Goal: Task Accomplishment & Management: Manage account settings

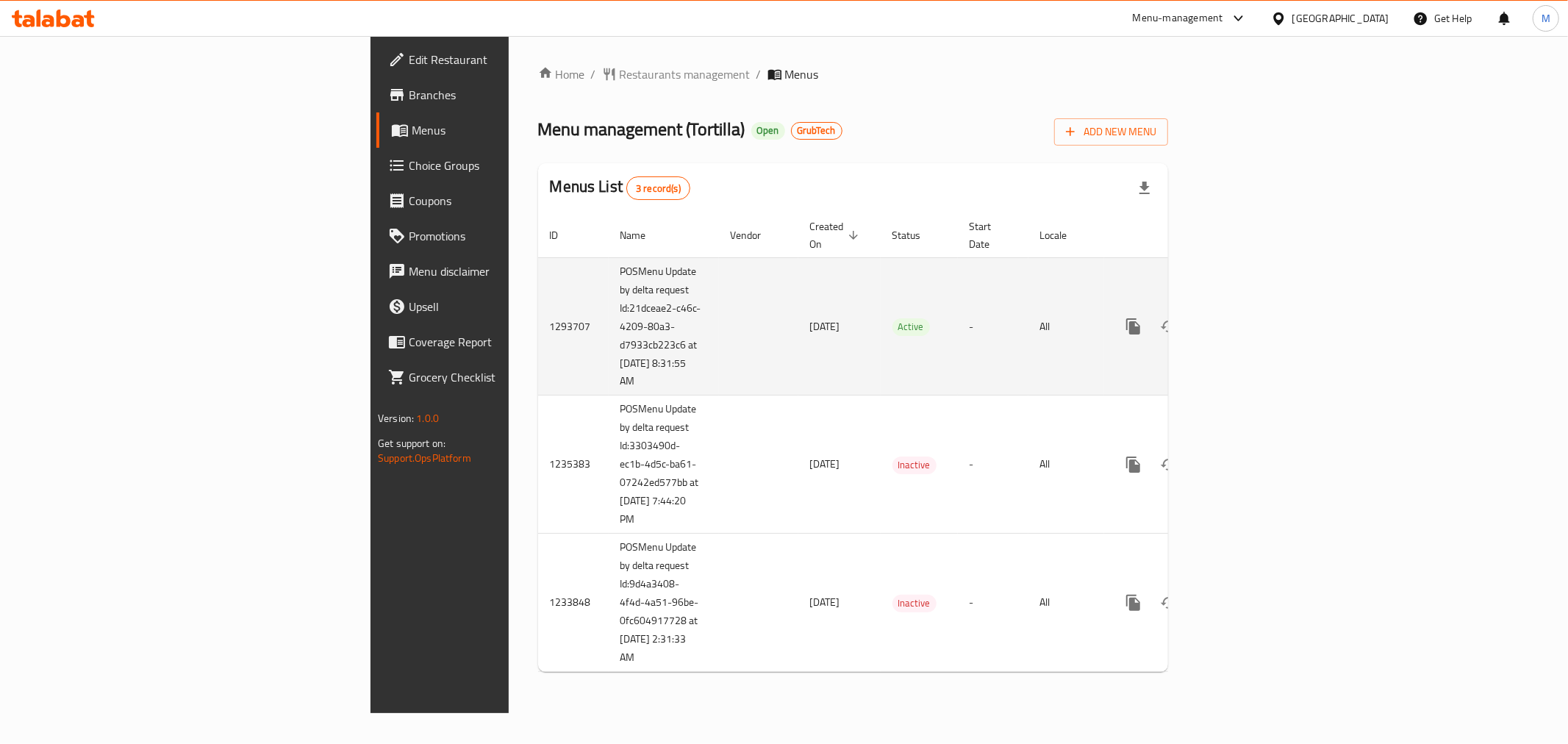
click at [995, 257] on td "-" at bounding box center [993, 326] width 71 height 138
click at [1246, 320] on icon "enhanced table" at bounding box center [1239, 326] width 13 height 13
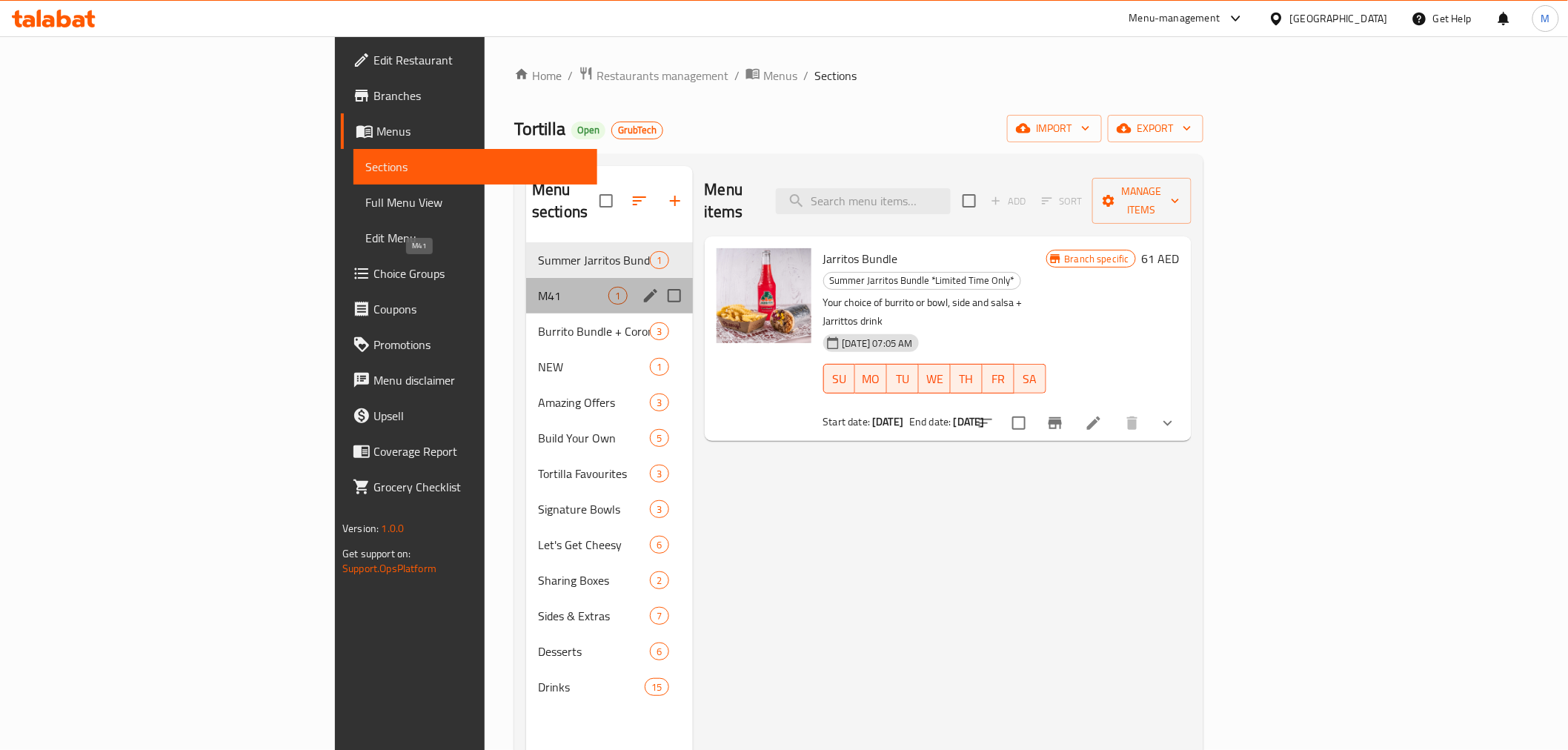
click at [538, 287] on span "M41" at bounding box center [573, 296] width 71 height 18
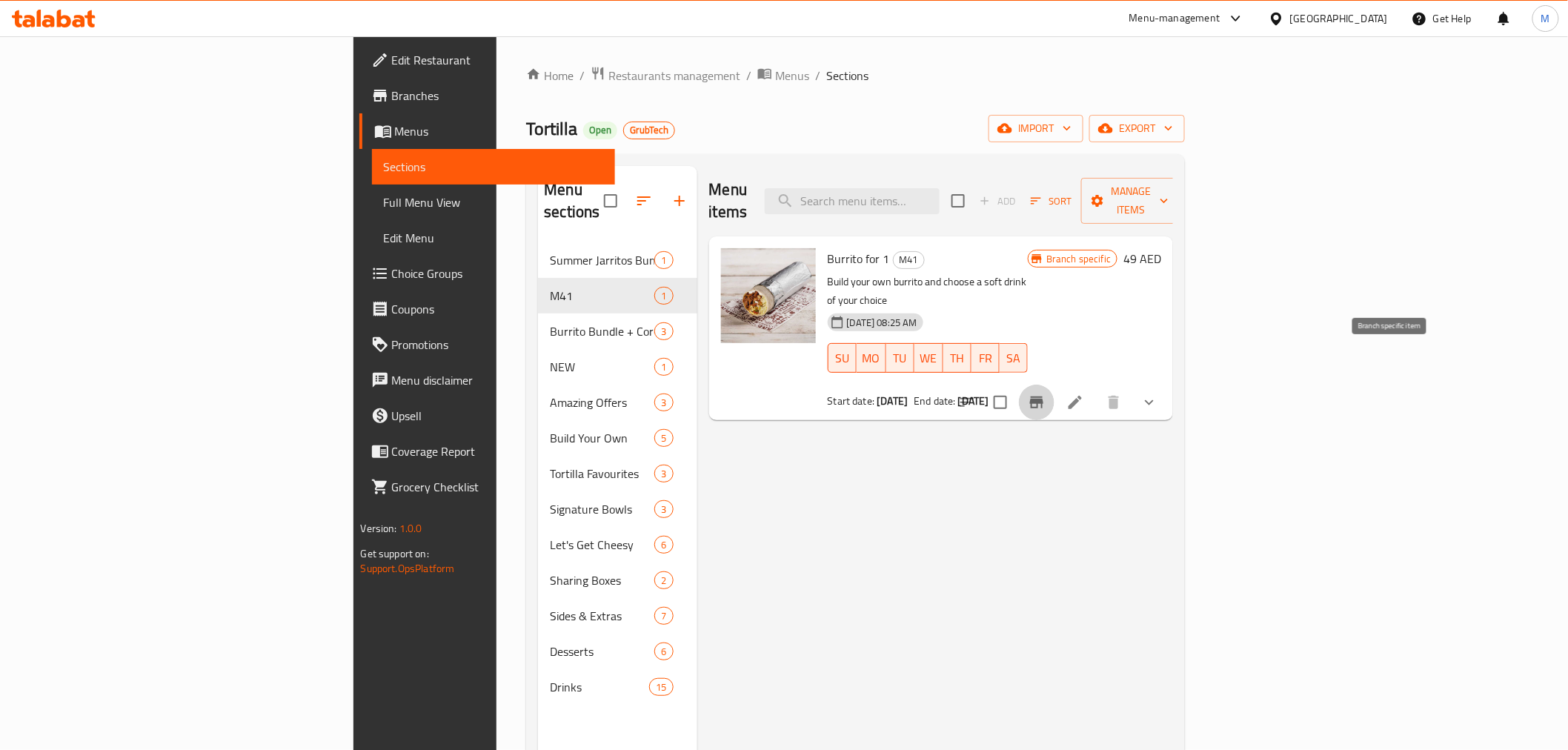
click at [1054, 384] on button "Branch-specific-item" at bounding box center [1037, 402] width 36 height 36
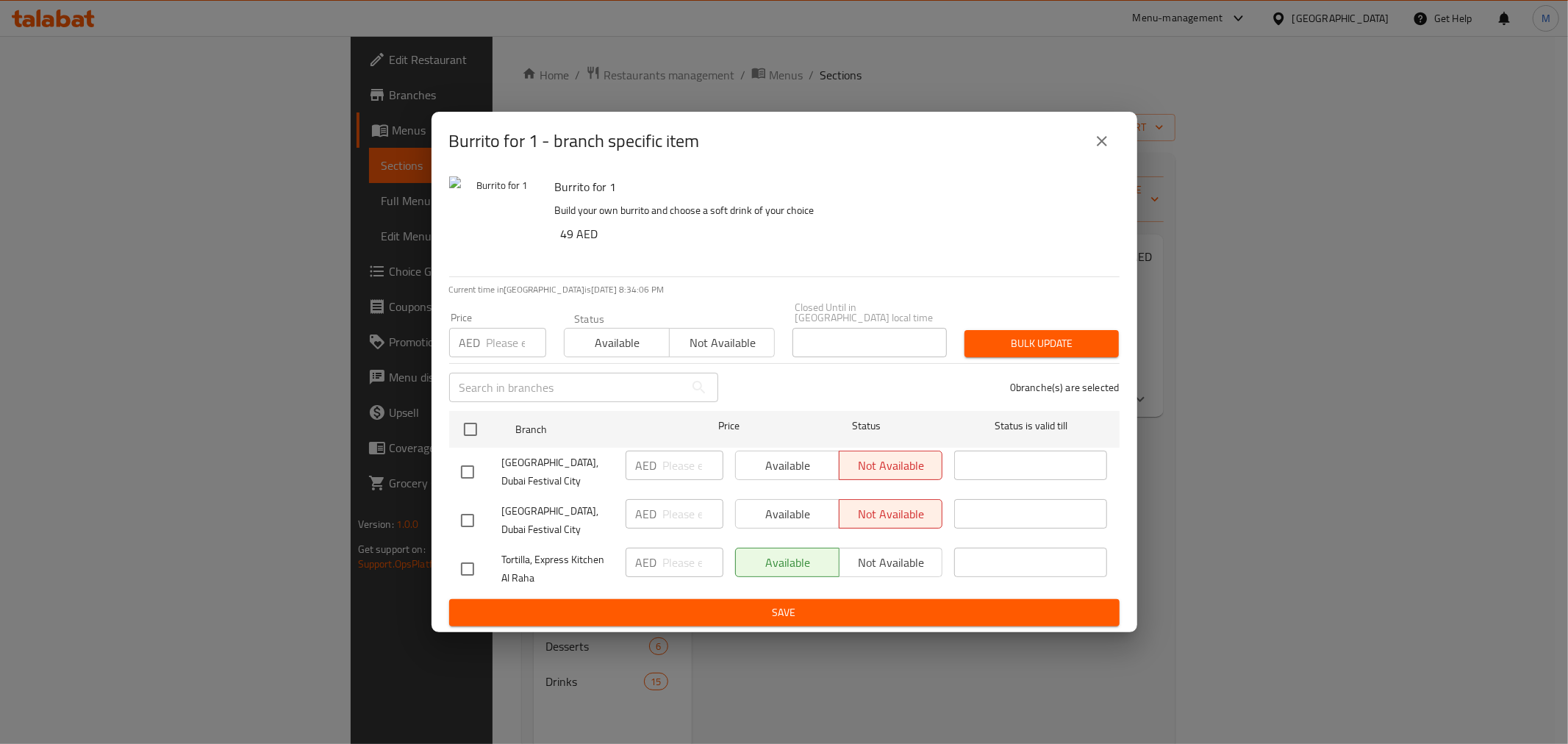
click at [1109, 152] on button "close" at bounding box center [1102, 141] width 35 height 35
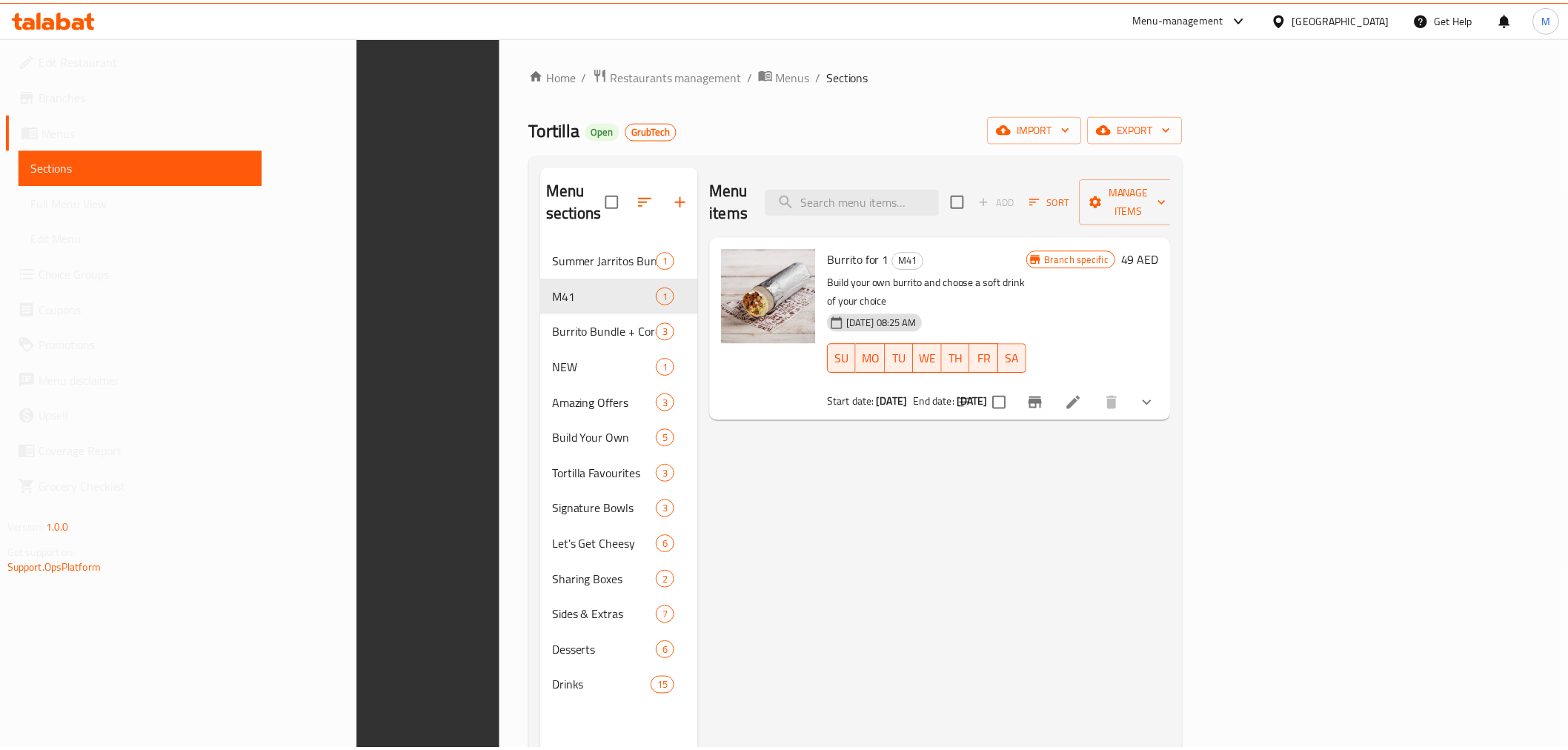
scroll to position [207, 0]
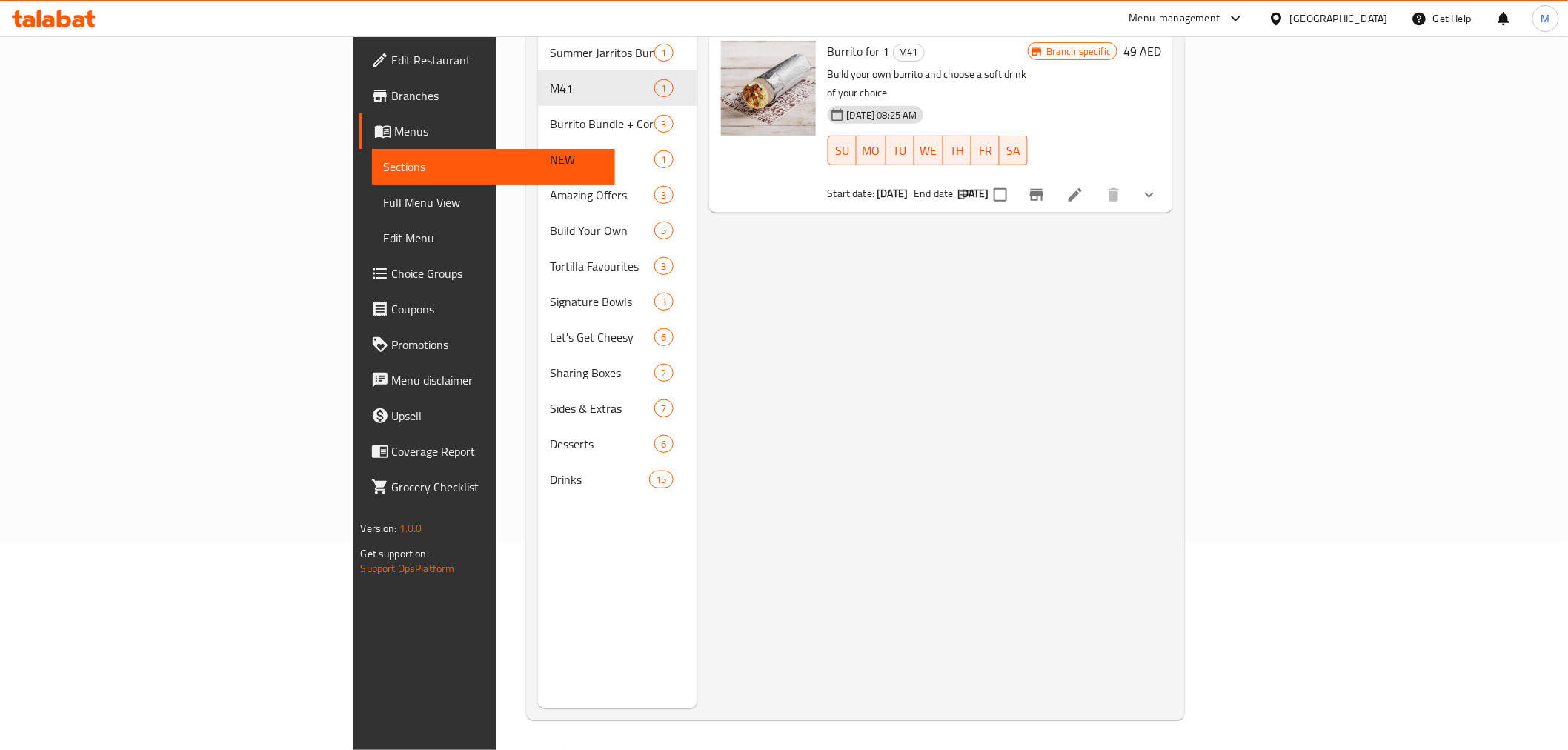
click at [1174, 319] on div "Menu items Add Sort Manage items Burrito for 1 M41 Build your own burrito and c…" at bounding box center [935, 333] width 476 height 750
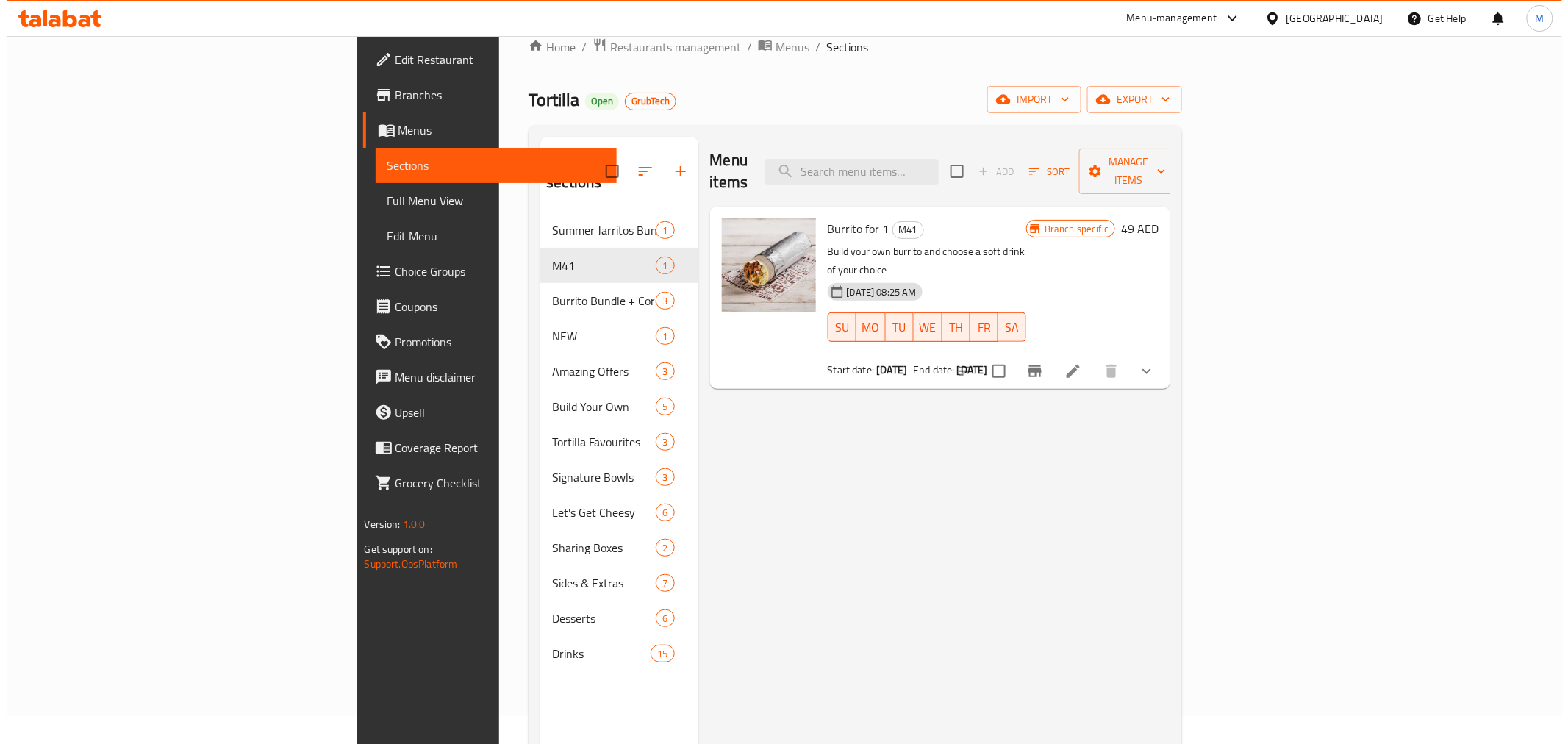
scroll to position [0, 0]
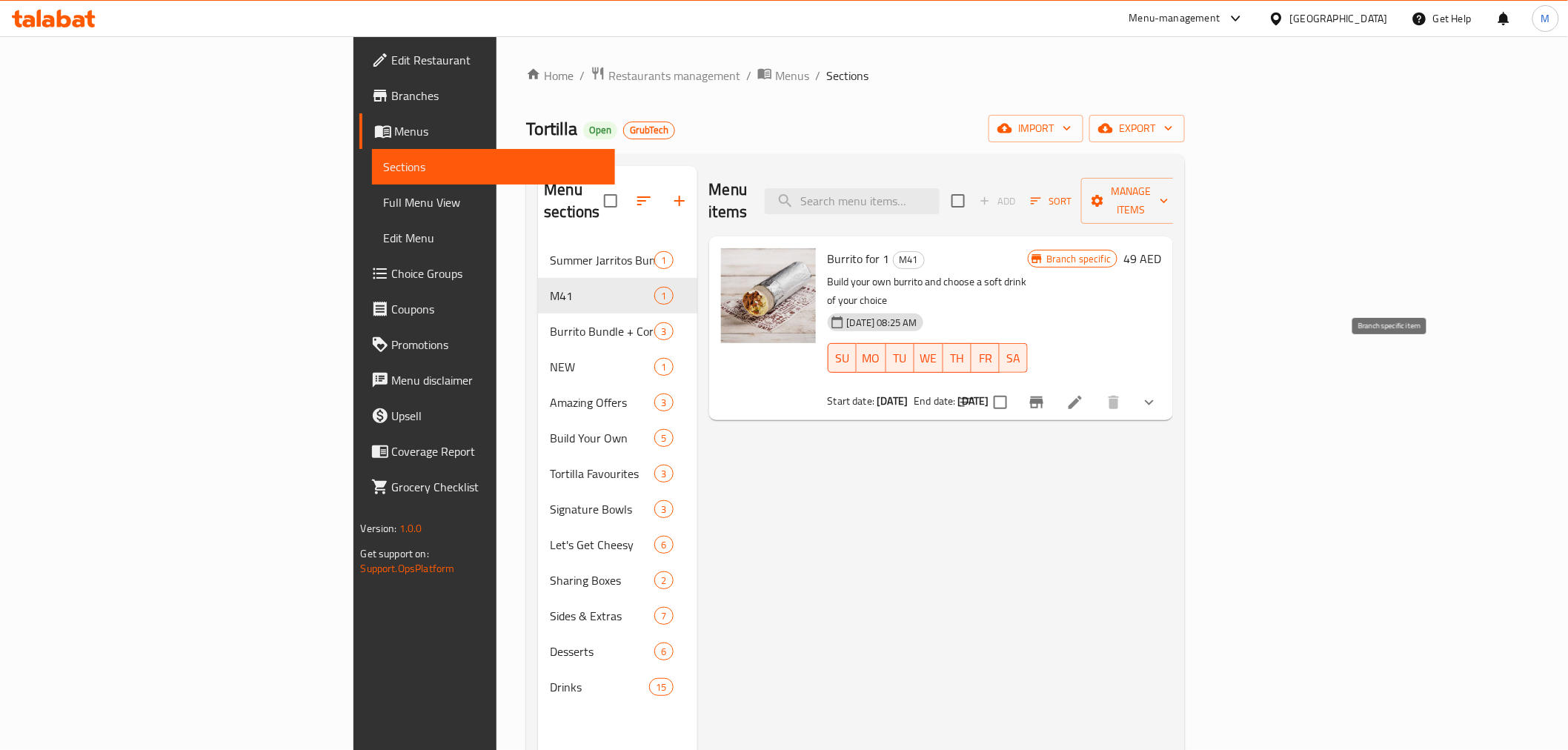
click at [1054, 384] on button "Branch-specific-item" at bounding box center [1037, 402] width 36 height 36
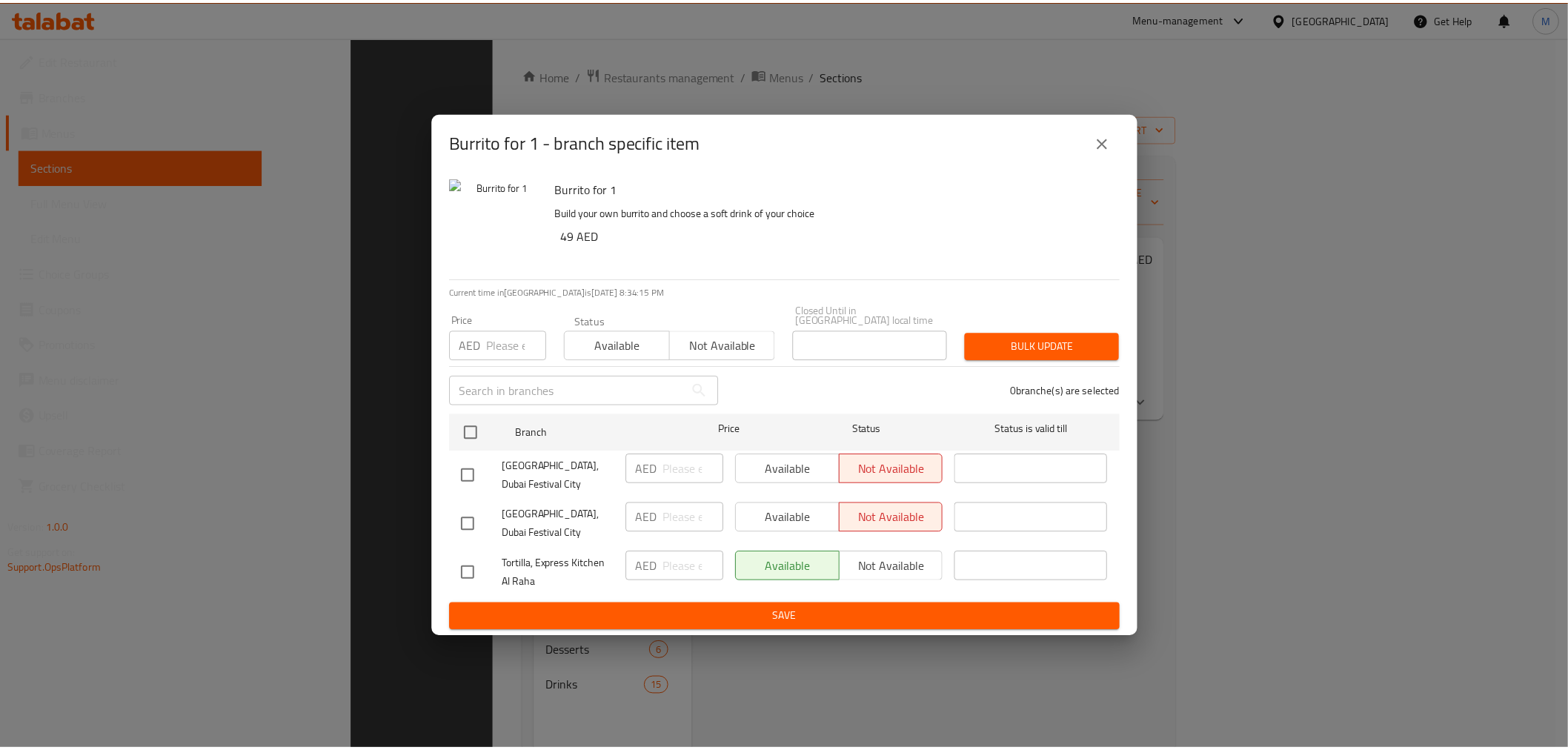
scroll to position [207, 0]
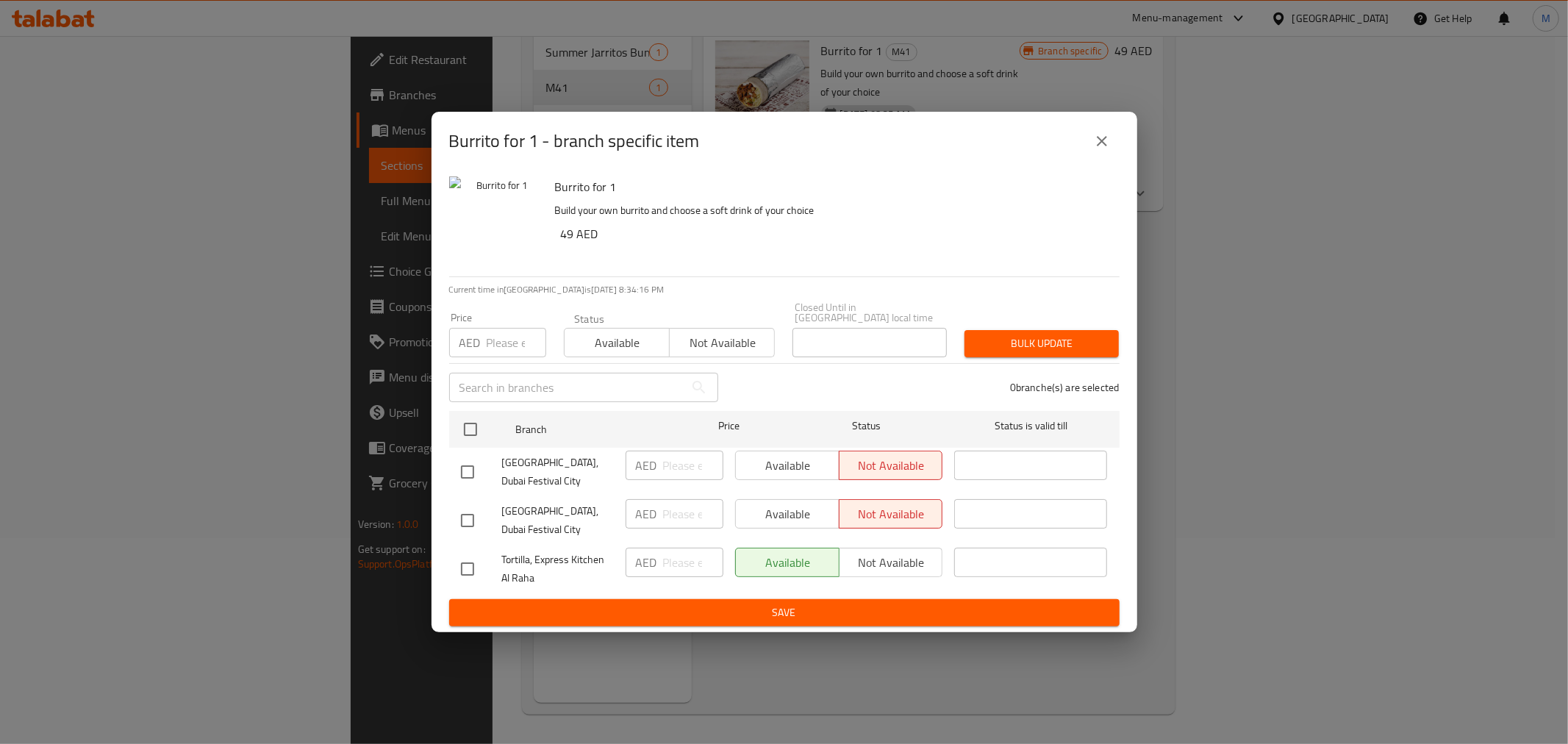
click at [1000, 165] on div "Burrito for 1 - branch specific item" at bounding box center [785, 141] width 706 height 59
click at [1092, 142] on button "close" at bounding box center [1102, 141] width 35 height 35
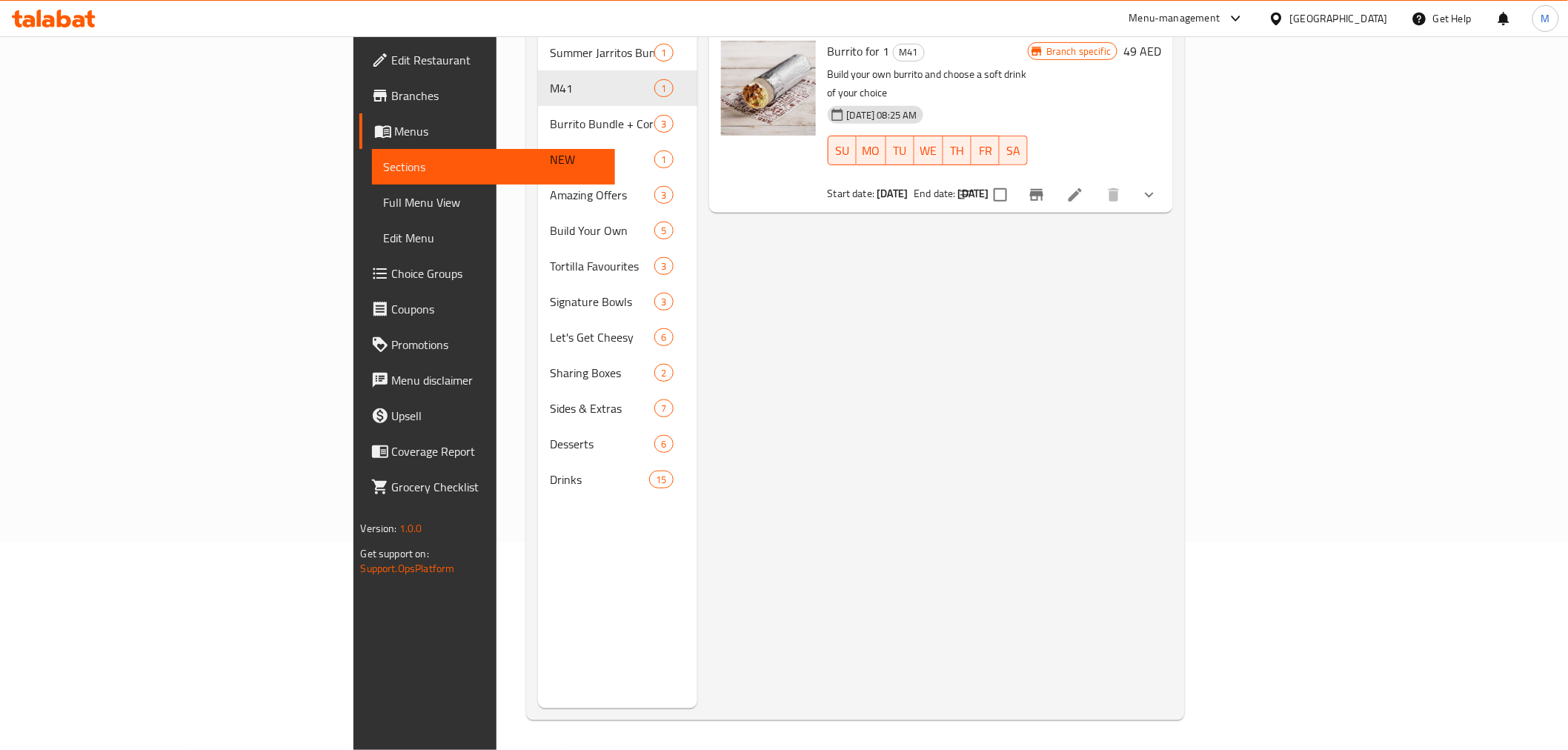
click at [1069, 282] on div "Menu items Add Sort Manage items Burrito for 1 M41 Build your own burrito and c…" at bounding box center [935, 333] width 476 height 750
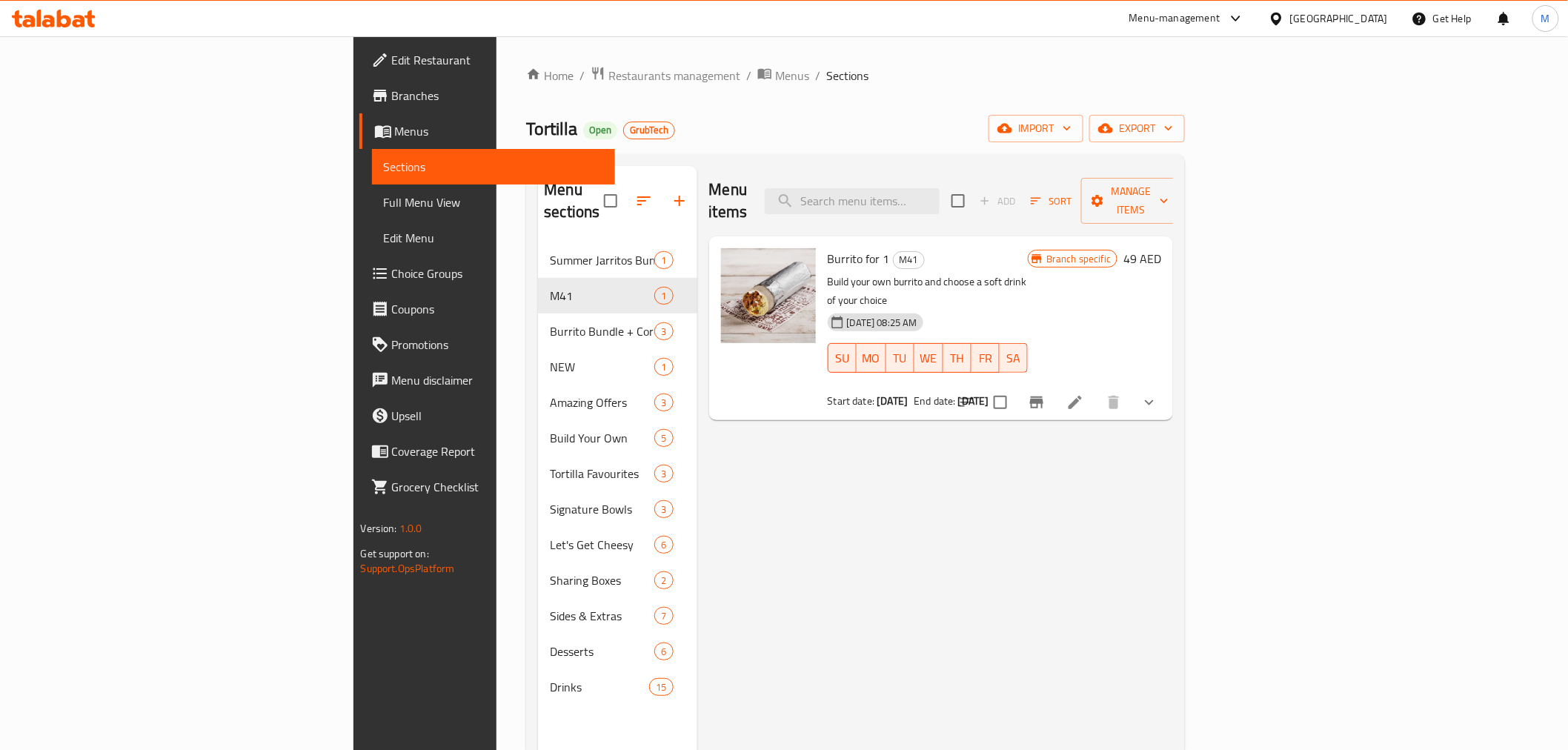
click at [392, 90] on span "Branches" at bounding box center [497, 96] width 211 height 18
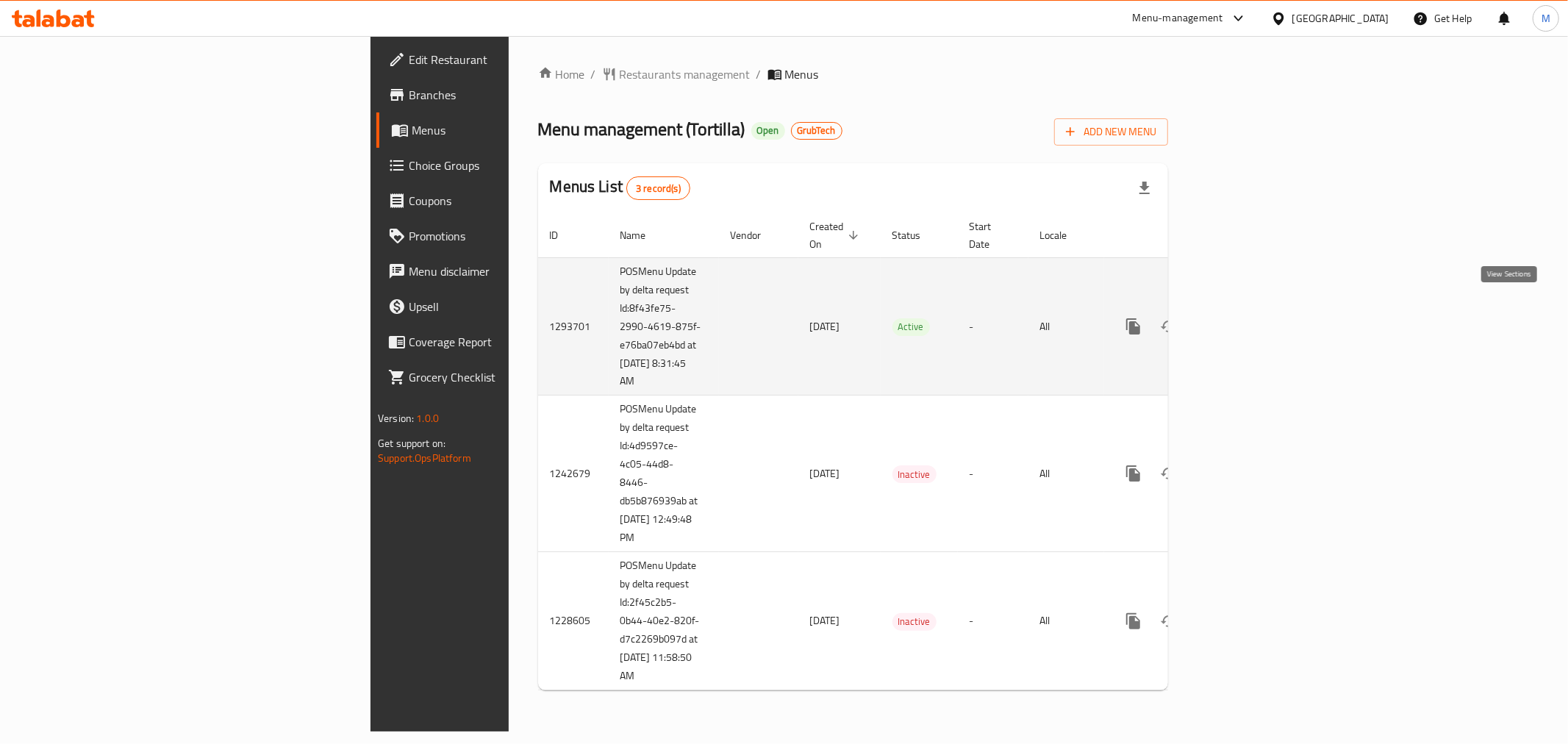
click at [1248, 317] on icon "enhanced table" at bounding box center [1239, 326] width 18 height 18
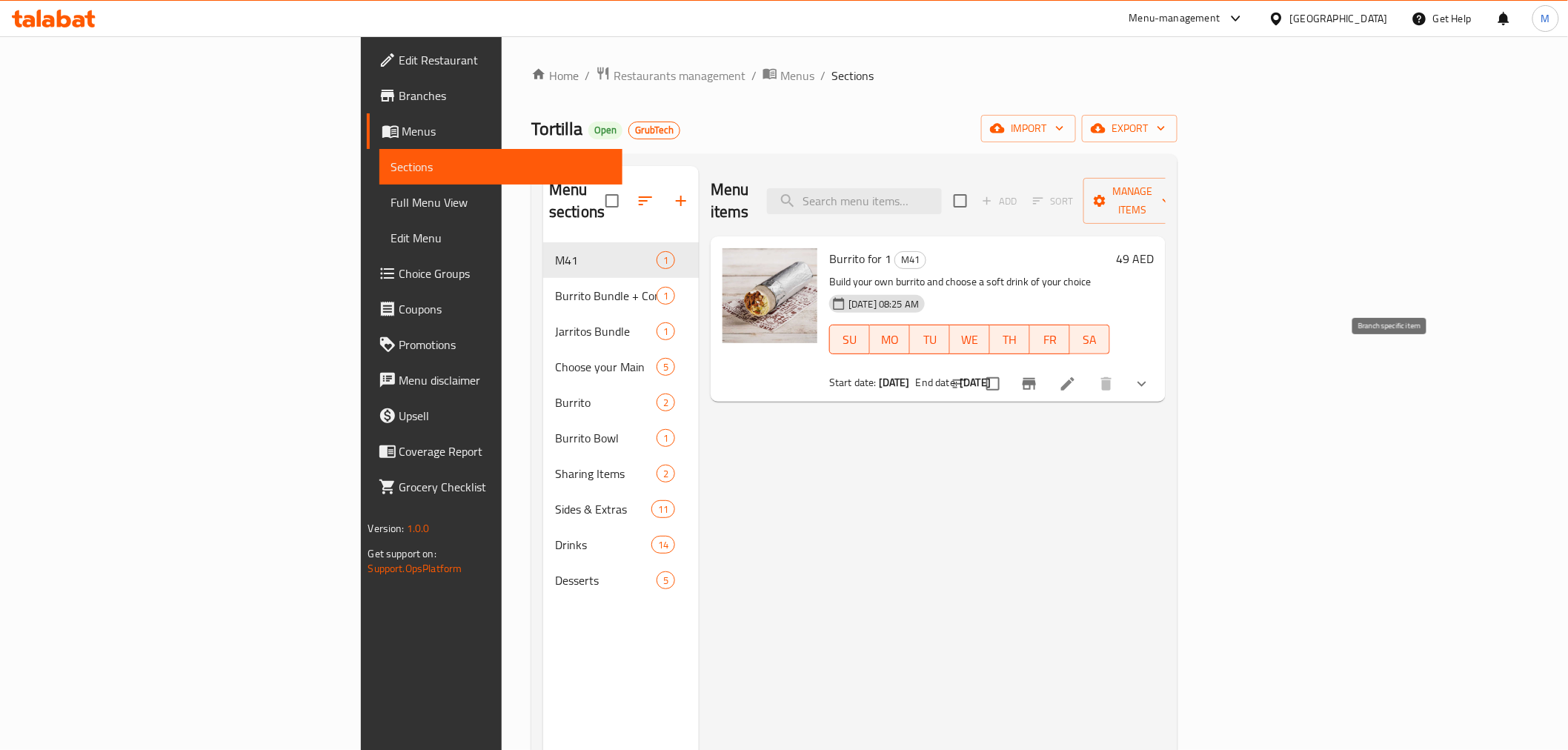
click at [1036, 378] on icon "Branch-specific-item" at bounding box center [1029, 383] width 13 height 12
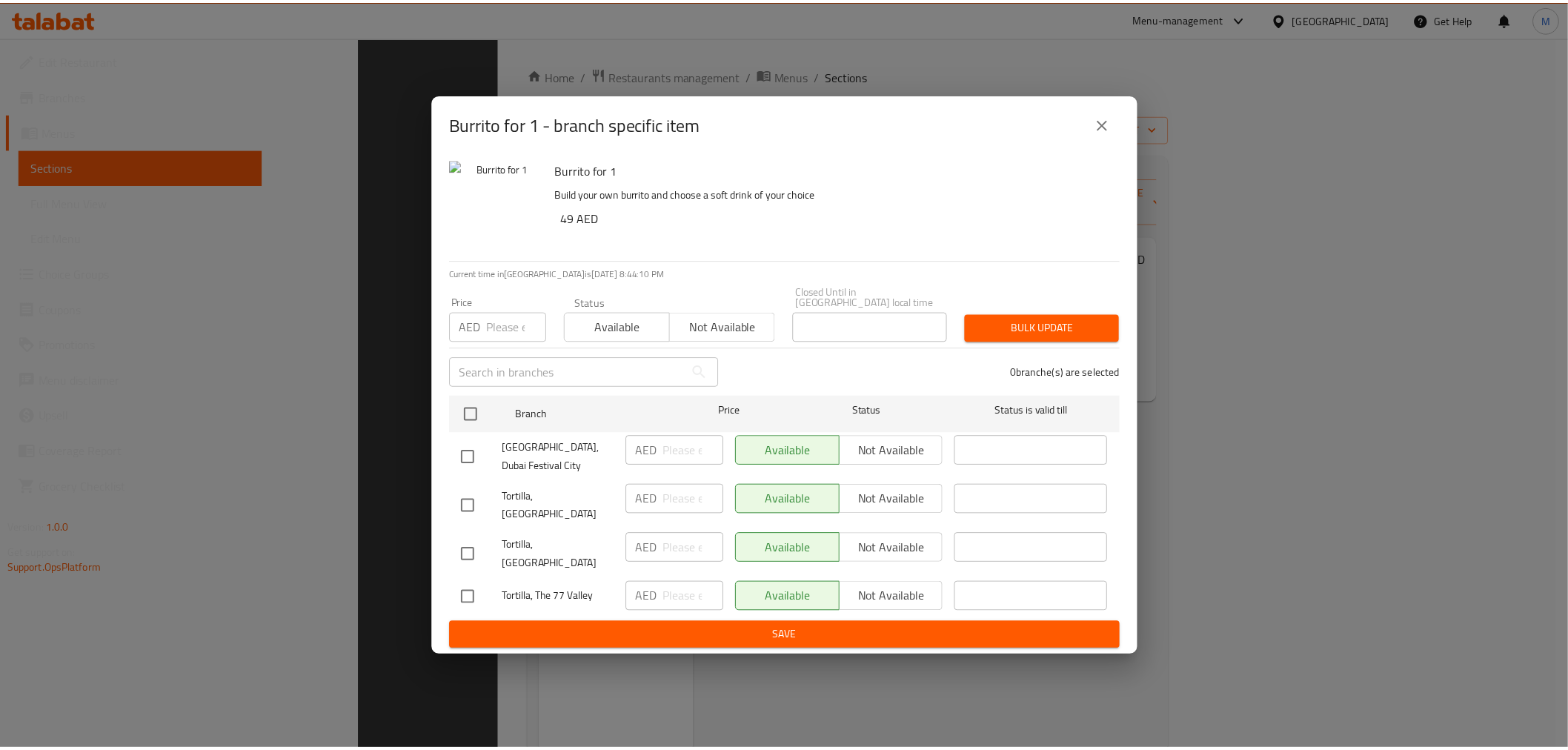
scroll to position [207, 0]
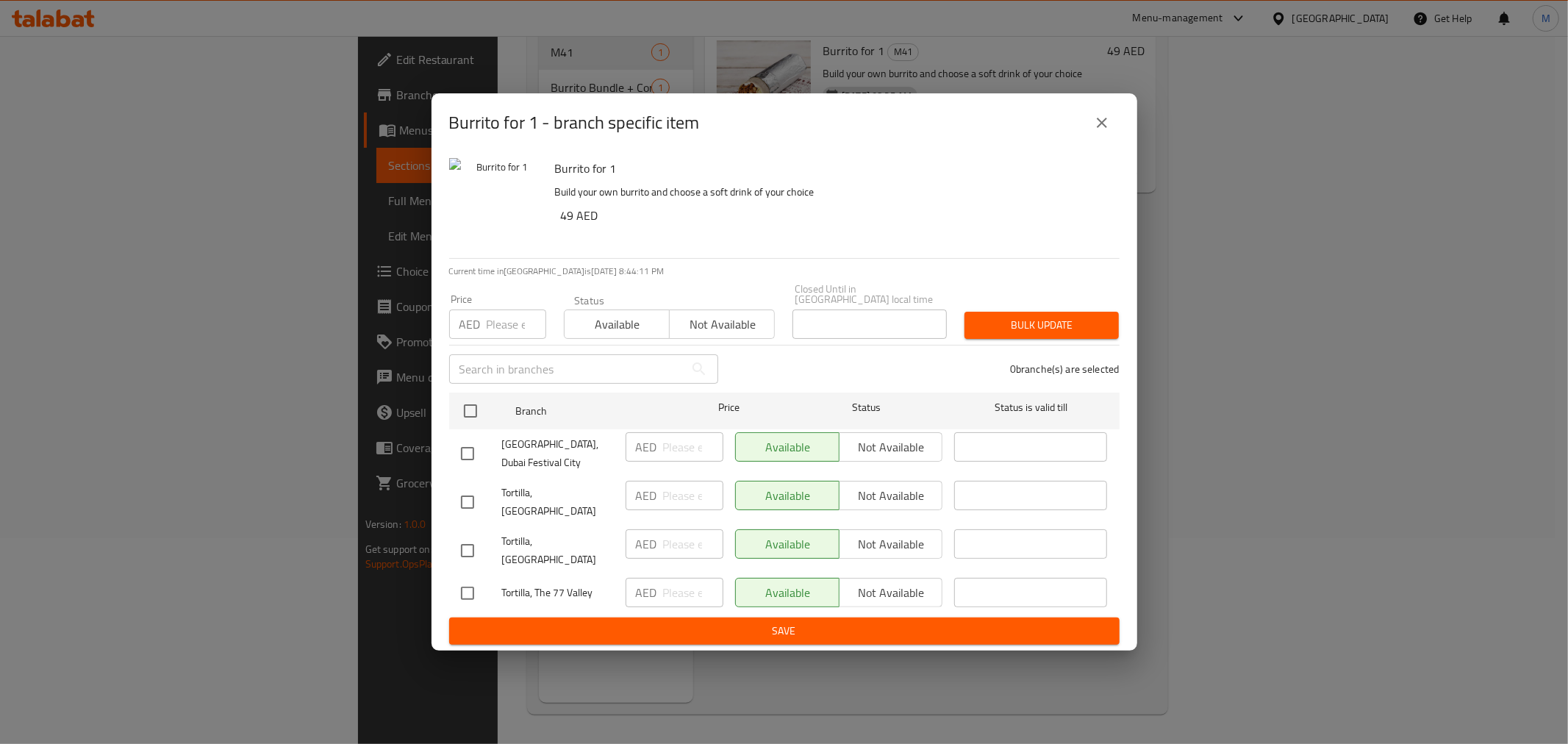
click at [943, 165] on div "Burrito for 1 Build your own burrito and choose a soft drink of your choice 49 …" at bounding box center [831, 205] width 565 height 106
click at [1091, 140] on button "close" at bounding box center [1102, 123] width 35 height 35
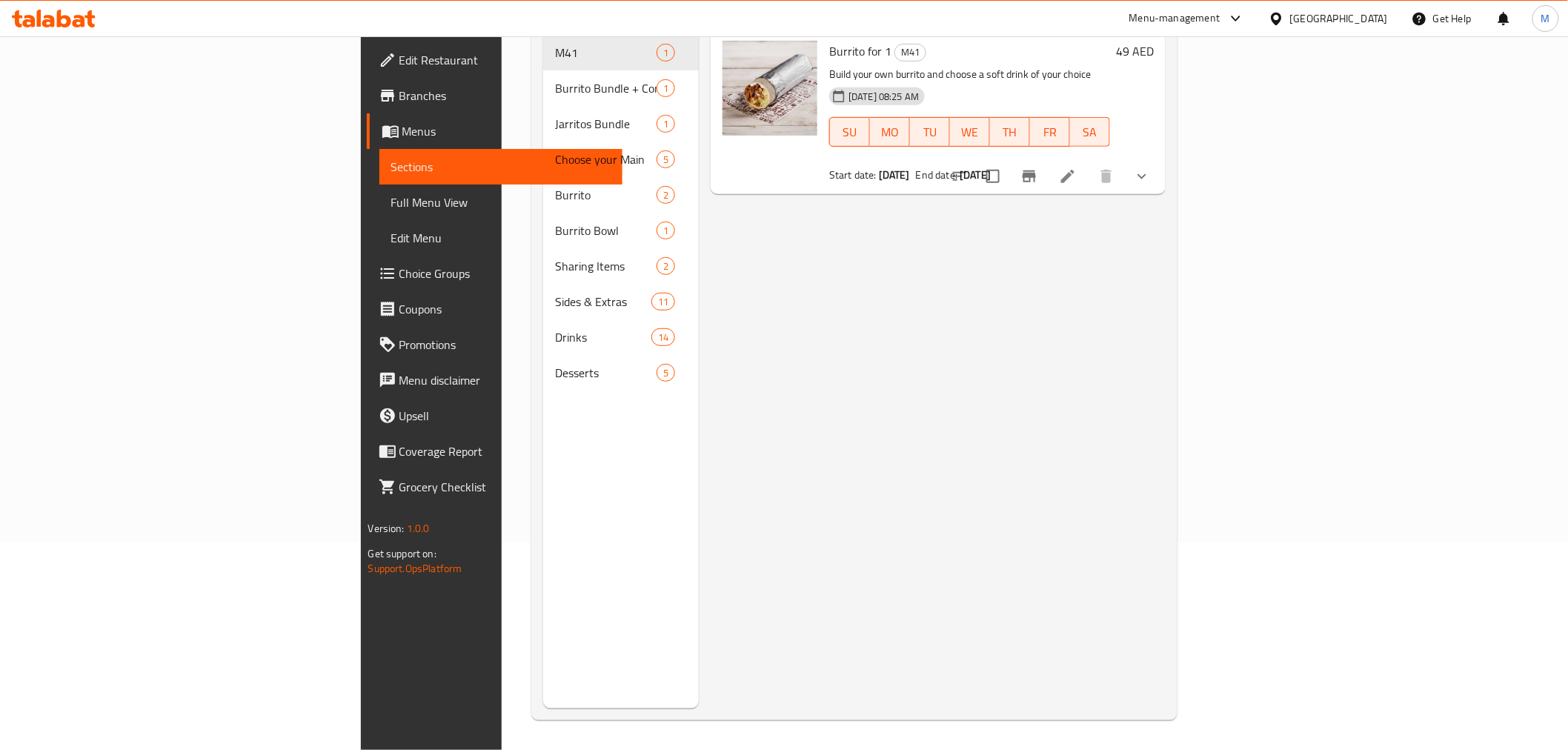
drag, startPoint x: 1130, startPoint y: 280, endPoint x: 1102, endPoint y: 271, distance: 29.4
click at [1128, 280] on div "Menu items Add Sort Manage items Burrito for 1 M41 Build your own burrito and c…" at bounding box center [932, 333] width 467 height 750
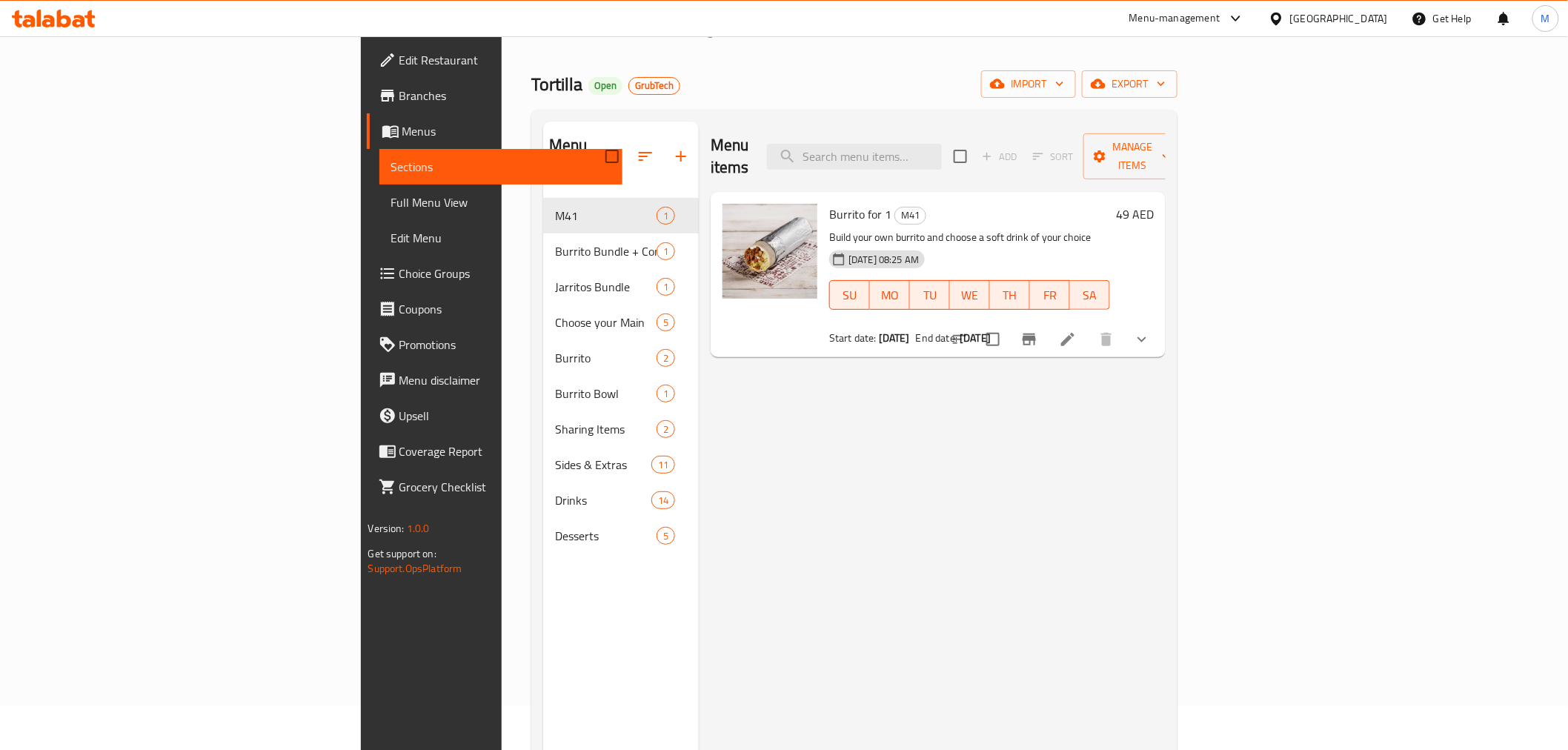
scroll to position [42, 0]
click at [400, 100] on span "Branches" at bounding box center [505, 96] width 211 height 18
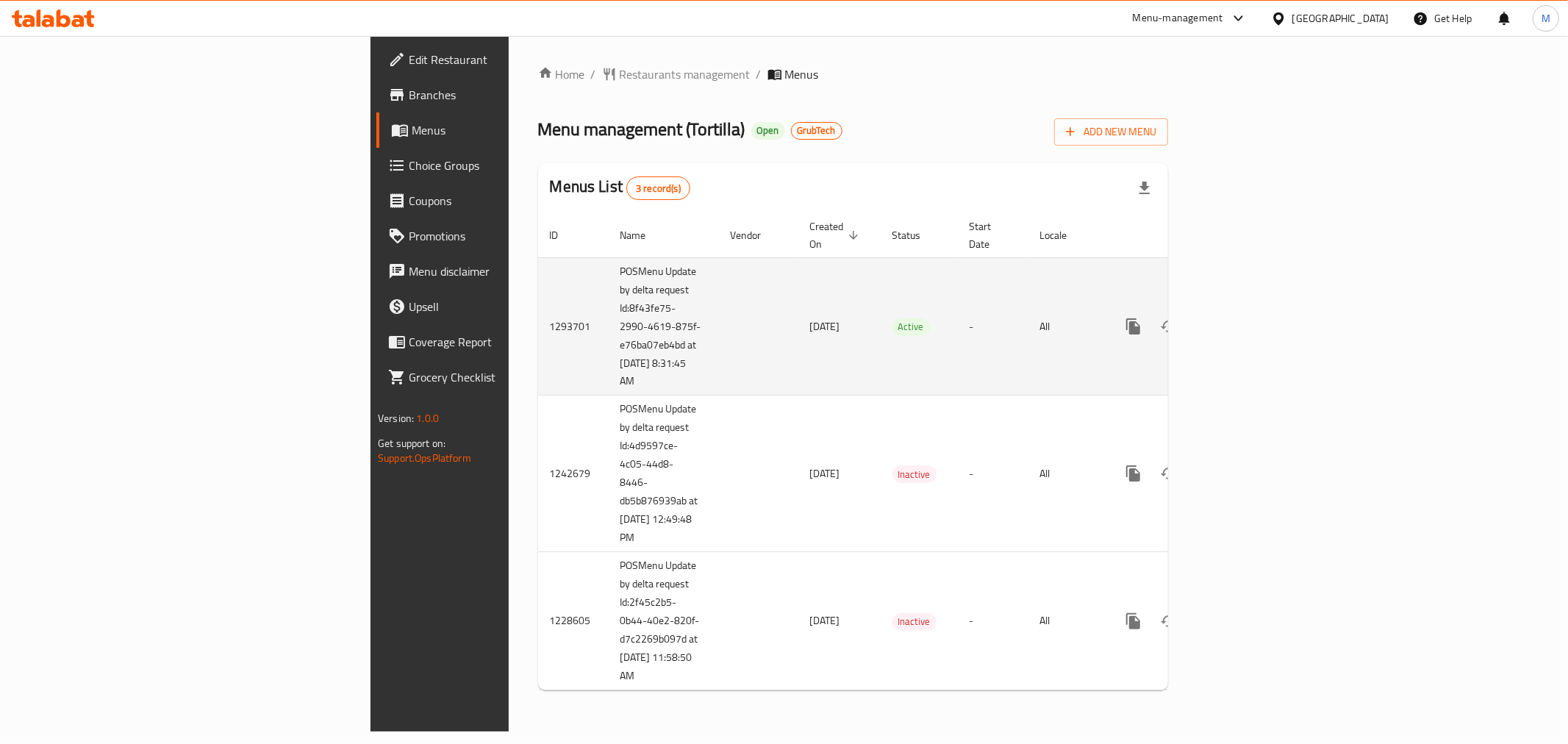
click at [1248, 317] on icon "enhanced table" at bounding box center [1239, 326] width 18 height 18
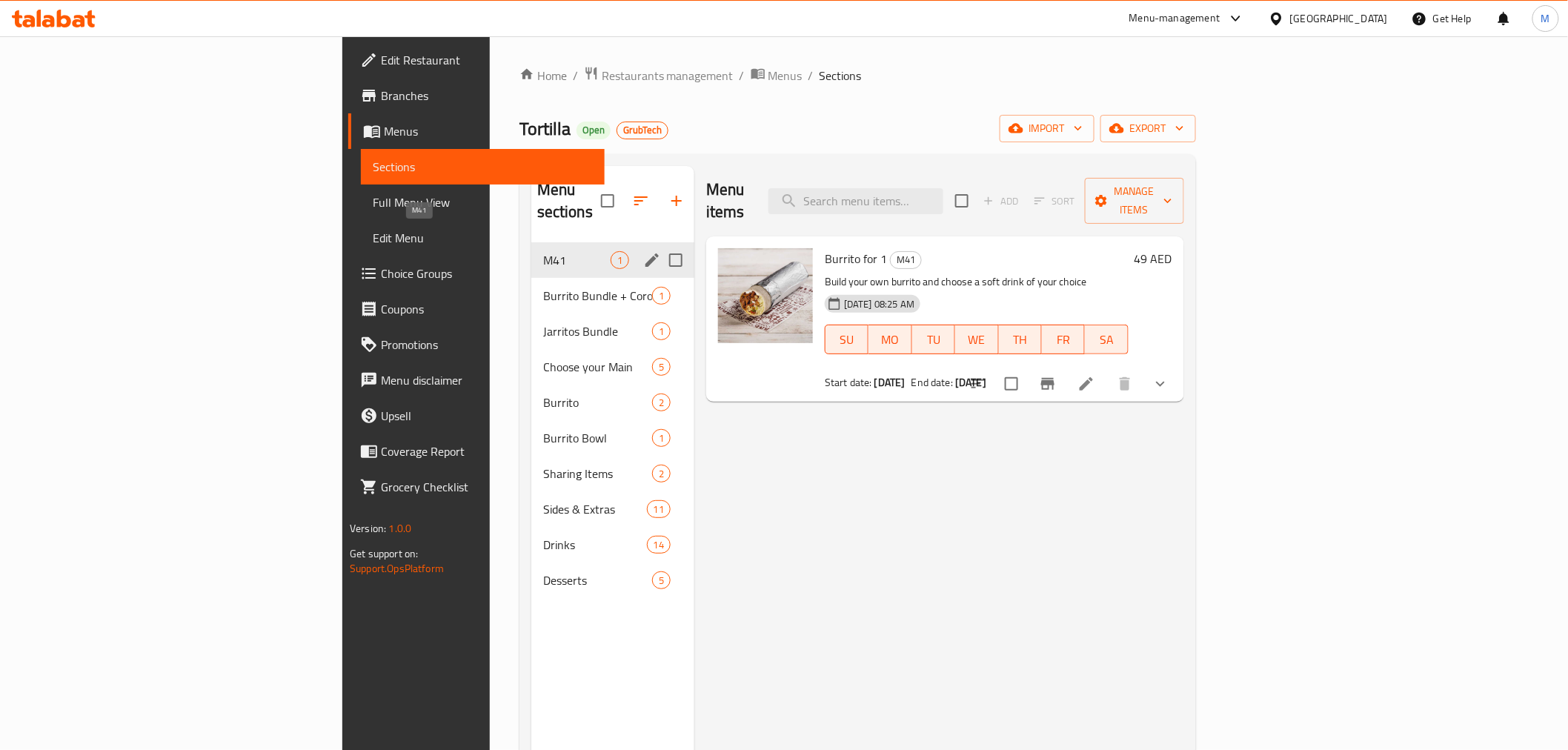
click at [544, 251] on span "M41" at bounding box center [577, 260] width 67 height 18
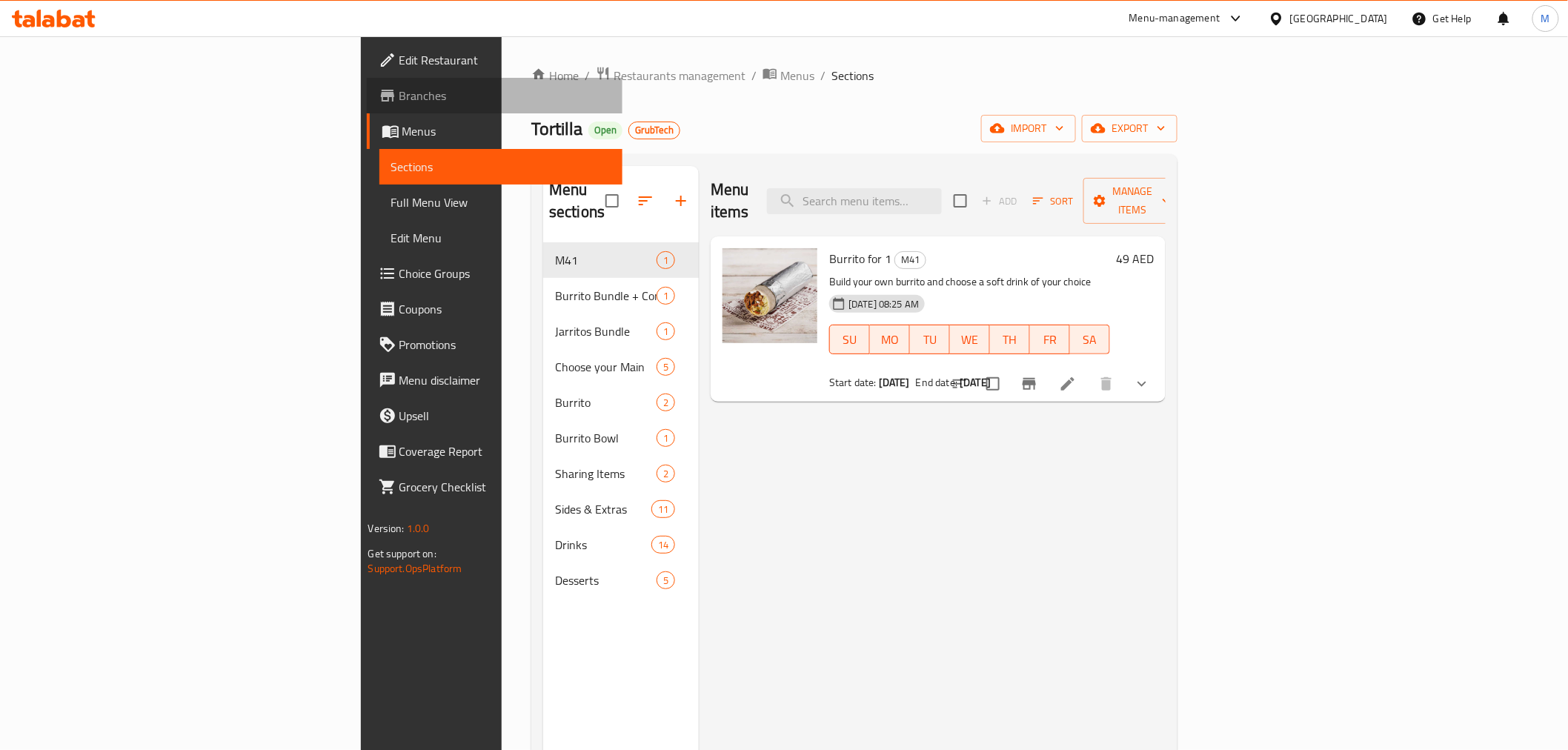
click at [400, 100] on span "Branches" at bounding box center [505, 96] width 211 height 18
